Goal: Navigation & Orientation: Find specific page/section

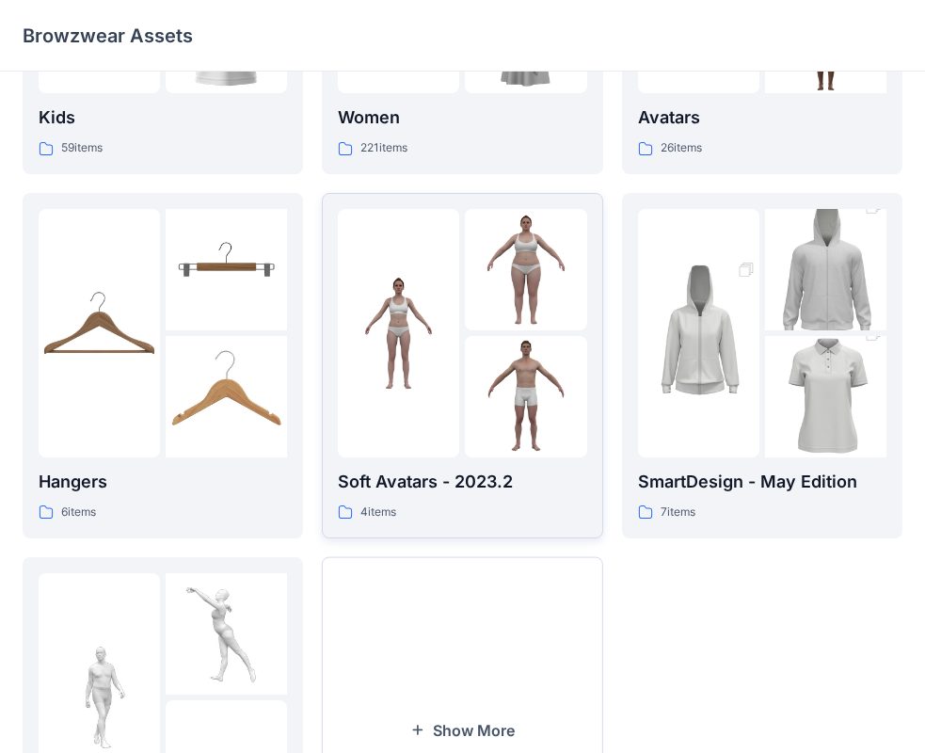
scroll to position [468, 0]
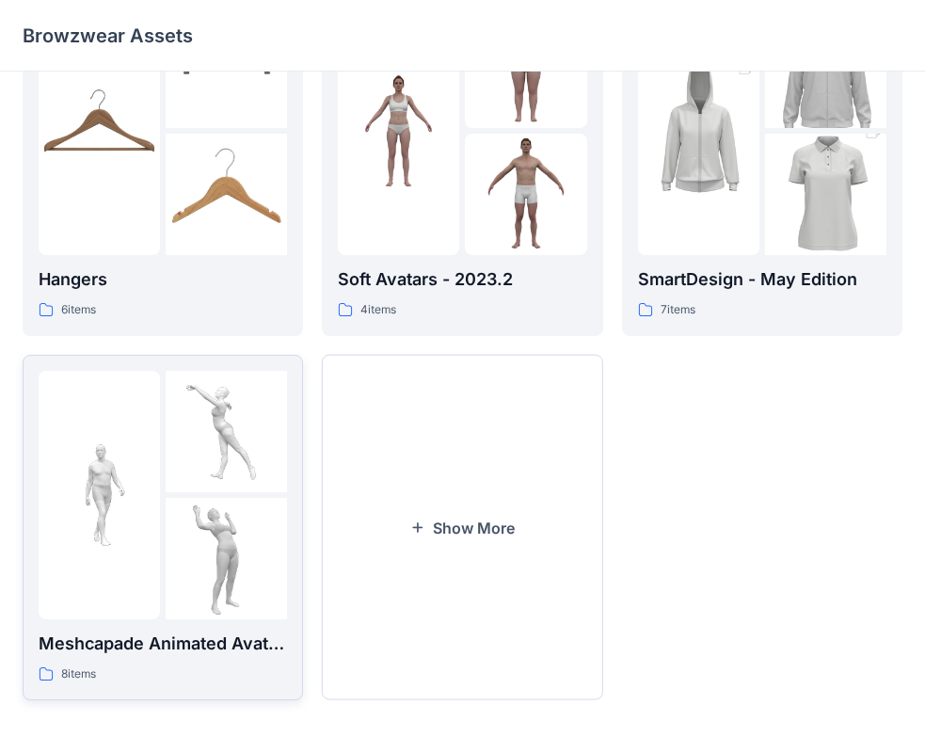
click at [201, 506] on img at bounding box center [226, 558] width 121 height 121
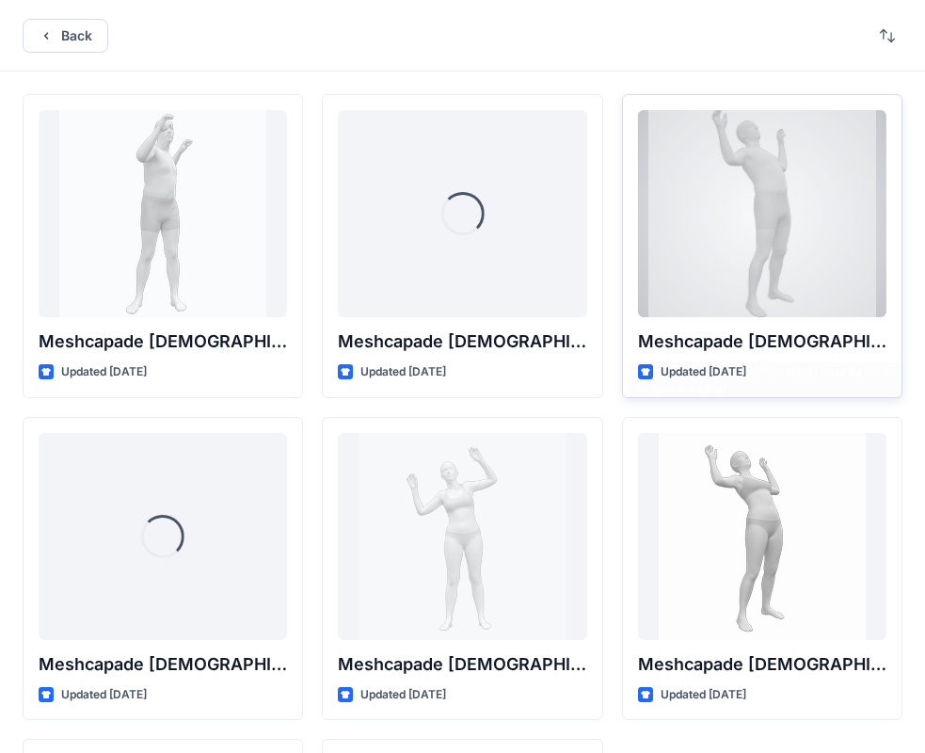
click at [743, 226] on div at bounding box center [762, 213] width 249 height 207
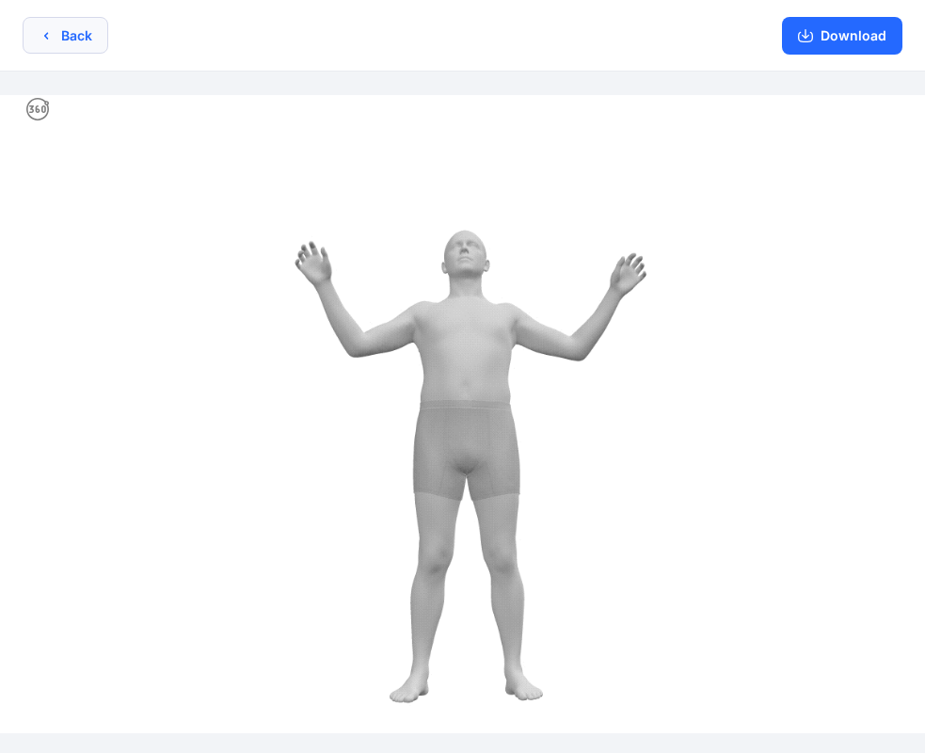
click at [50, 28] on icon "button" at bounding box center [46, 35] width 15 height 15
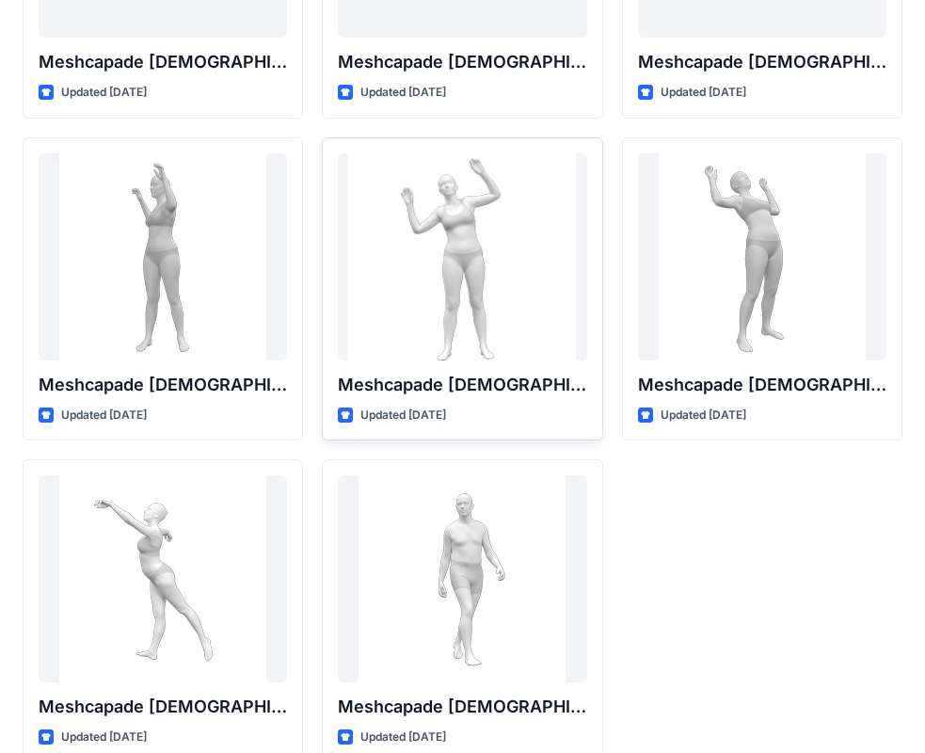
scroll to position [282, 0]
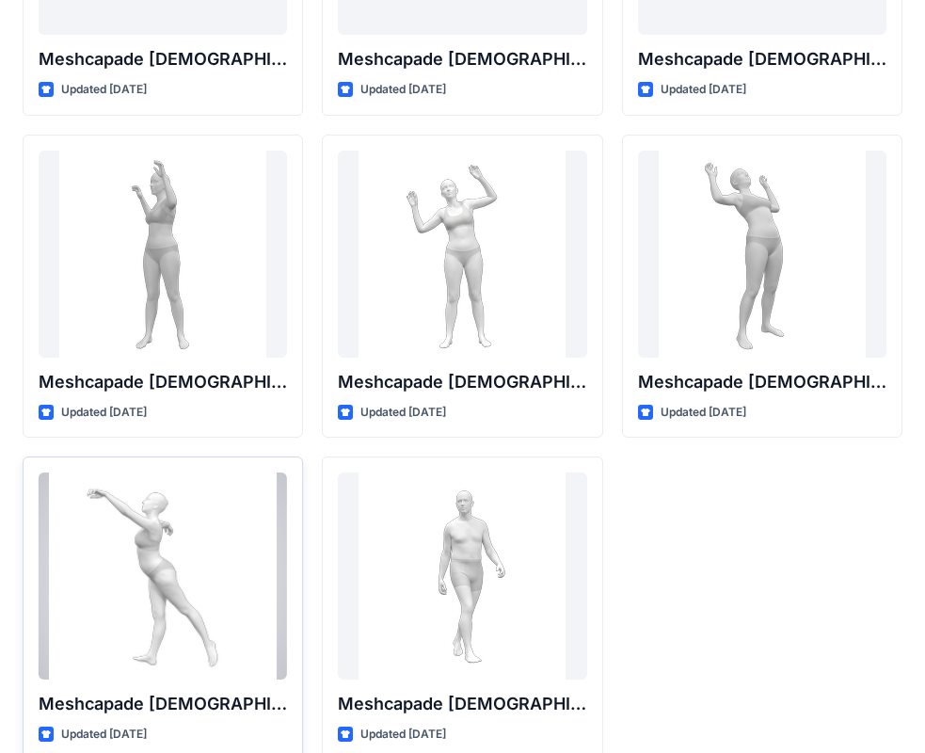
click at [258, 568] on div at bounding box center [163, 576] width 249 height 207
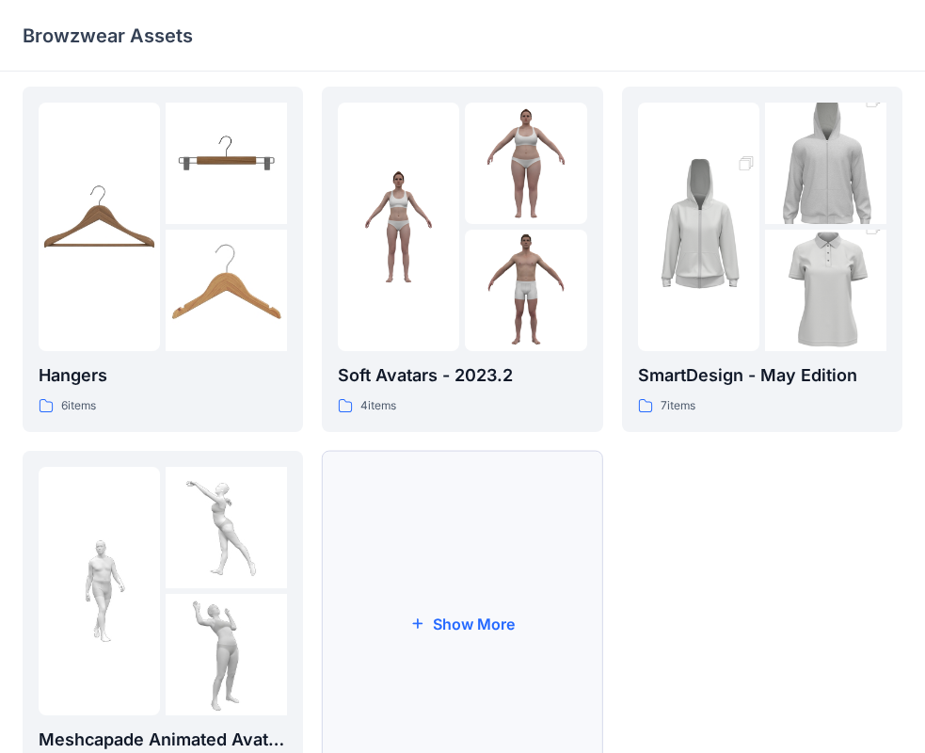
scroll to position [468, 0]
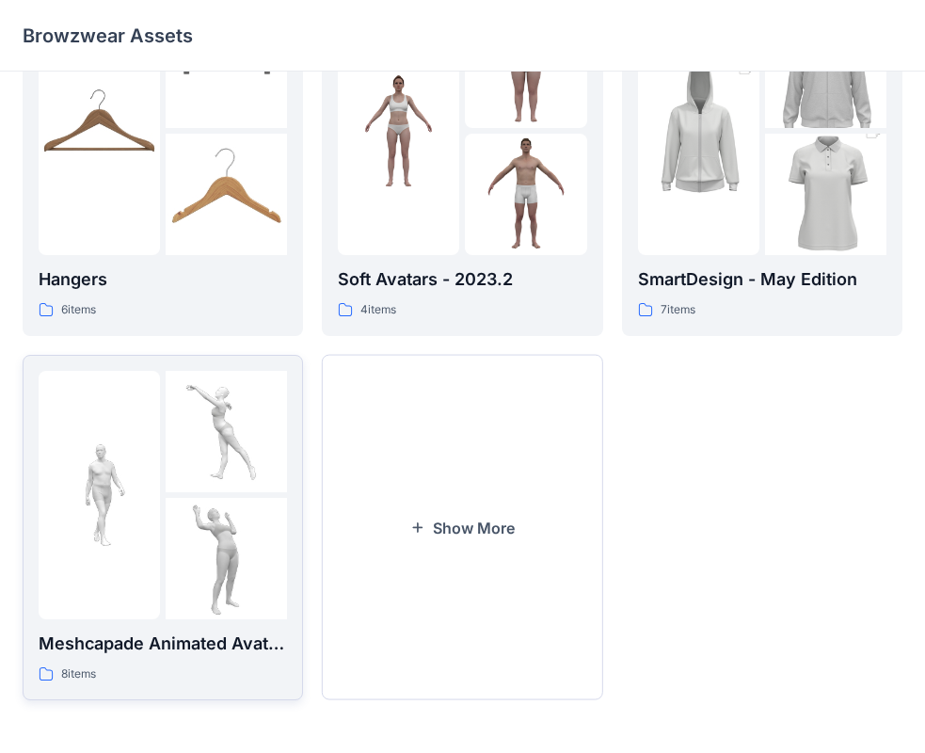
click at [150, 557] on div at bounding box center [99, 495] width 121 height 249
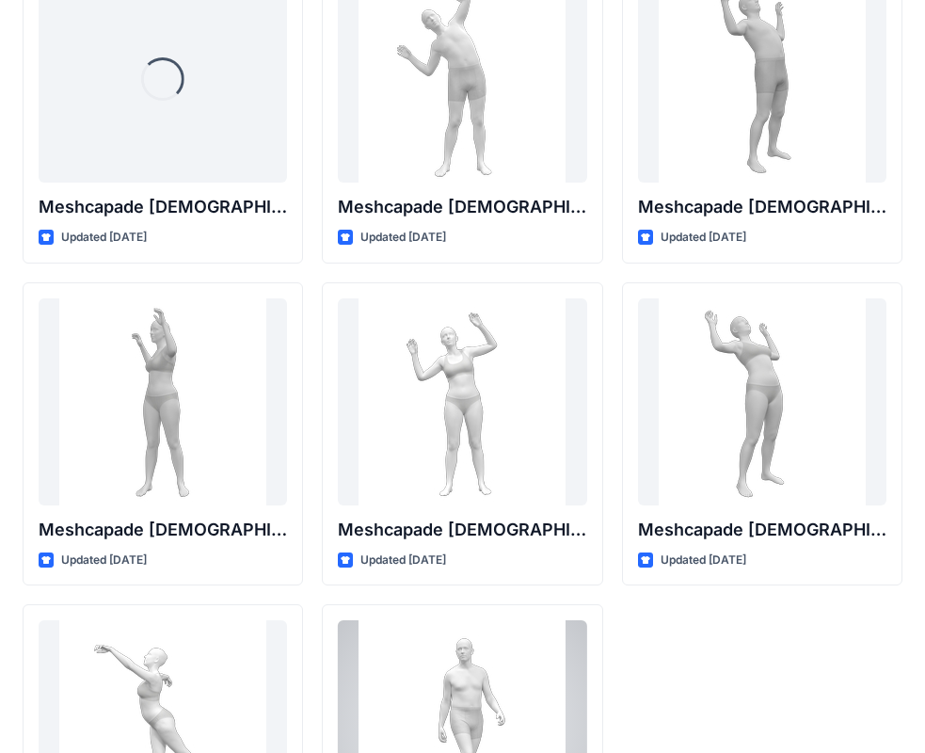
scroll to position [313, 0]
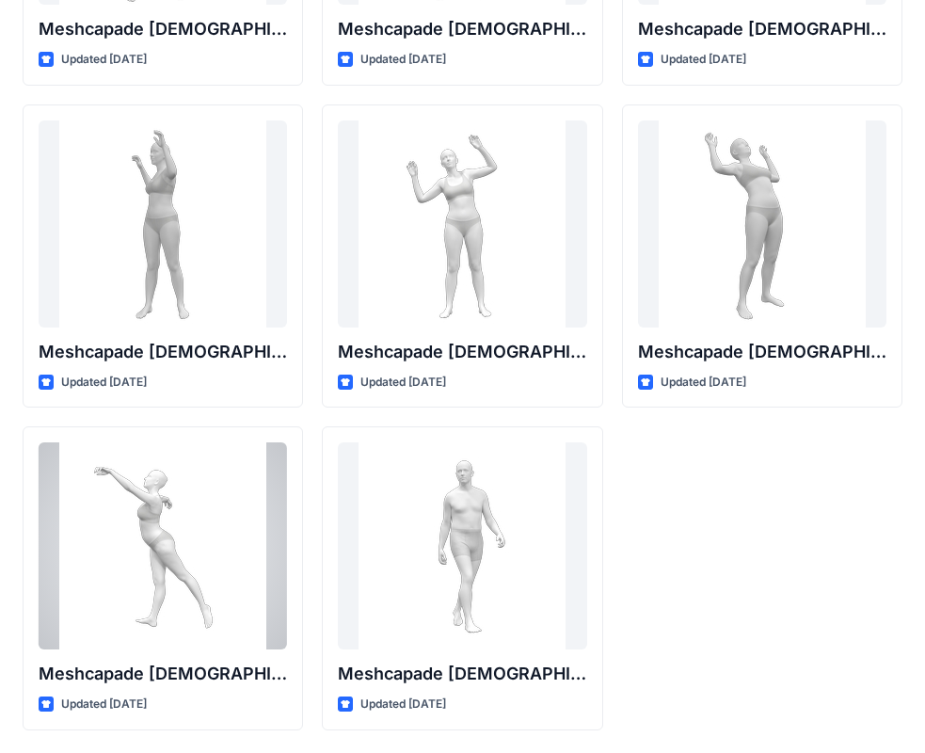
click at [166, 516] on div at bounding box center [163, 545] width 249 height 207
